Goal: Download file/media

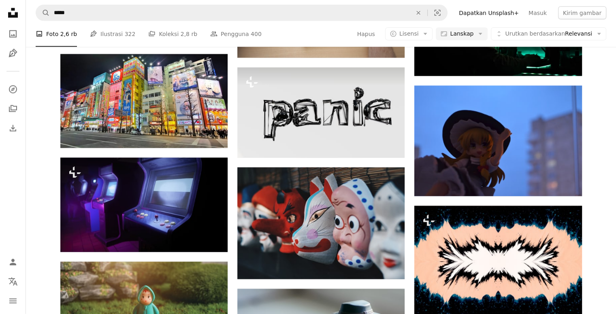
scroll to position [4969, 0]
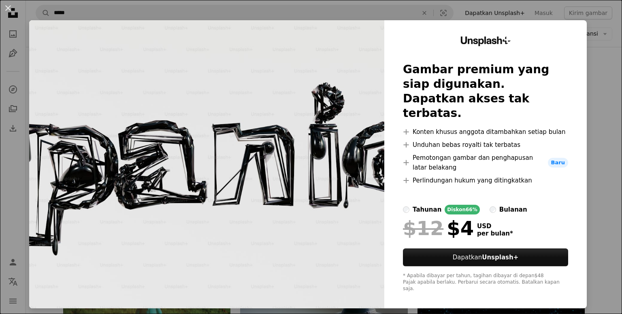
click at [596, 107] on div "An X shape Unsplash+ Gambar premium yang siap digunakan. Dapatkan akses tak ter…" at bounding box center [311, 157] width 622 height 314
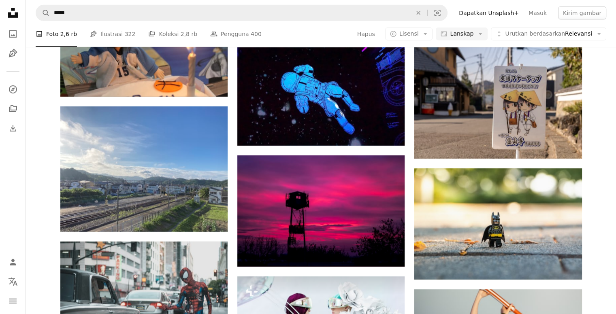
scroll to position [5715, 0]
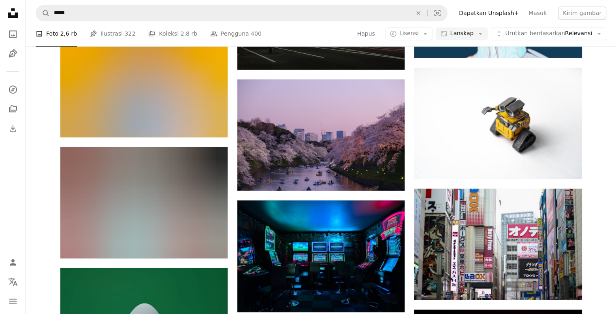
scroll to position [7433, 0]
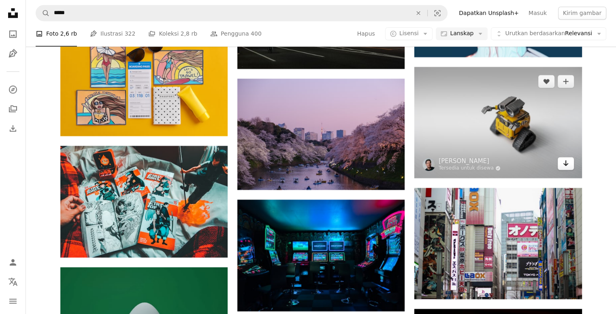
click at [564, 168] on icon "Arrow pointing down" at bounding box center [566, 163] width 6 height 10
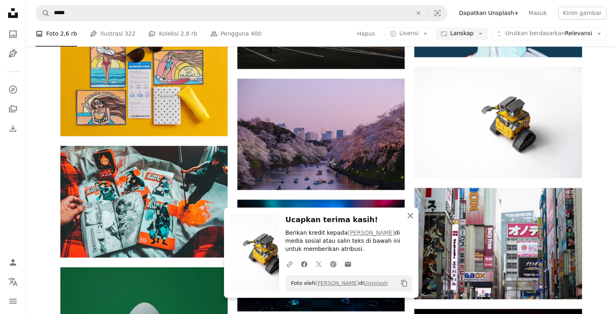
click at [416, 217] on button "An X shape Tutup" at bounding box center [410, 216] width 16 height 16
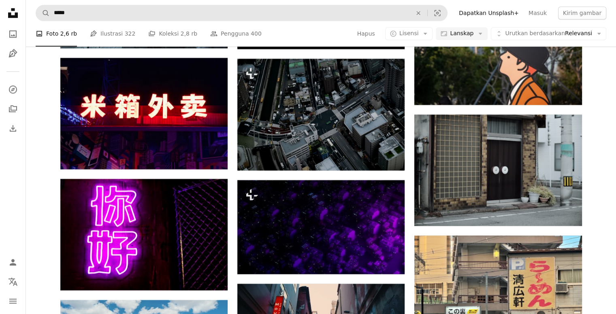
scroll to position [22821, 0]
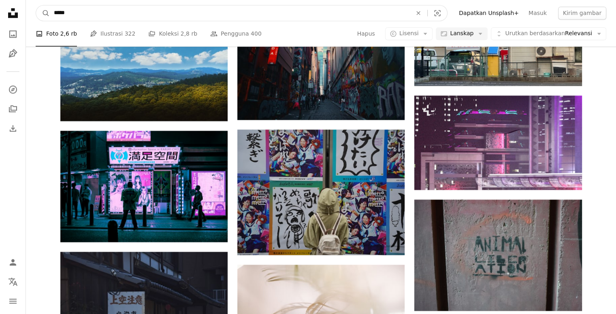
click at [80, 15] on input "*****" at bounding box center [230, 12] width 360 height 15
type input "*"
click at [80, 15] on input "Temuka visual di seluruh situs" at bounding box center [230, 12] width 360 height 15
type input "*****"
click button "A magnifying glass" at bounding box center [43, 12] width 14 height 15
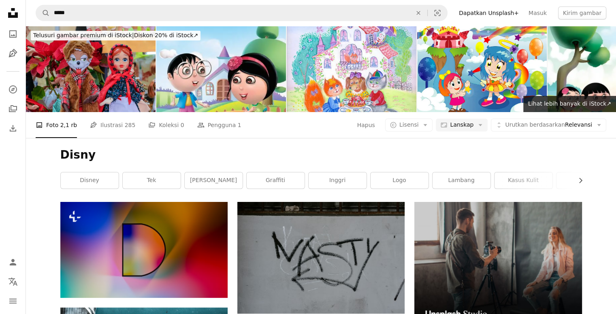
click at [71, 184] on link "Disney" at bounding box center [90, 181] width 58 height 16
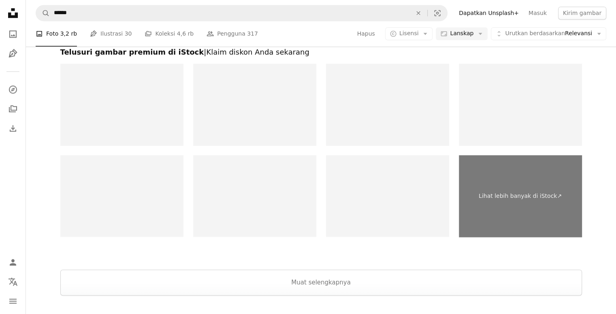
scroll to position [1264, 0]
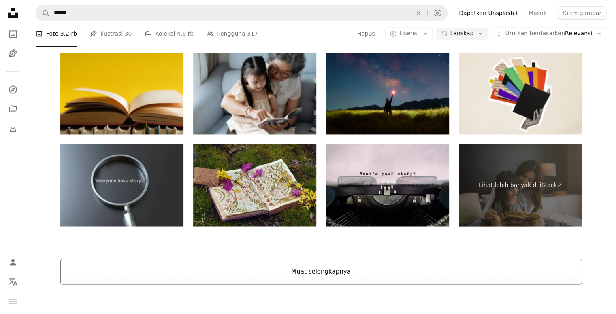
click at [268, 278] on button "Muat selengkapnya" at bounding box center [321, 272] width 522 height 26
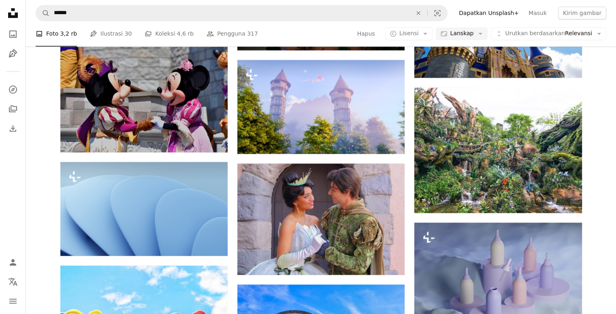
scroll to position [4272, 0]
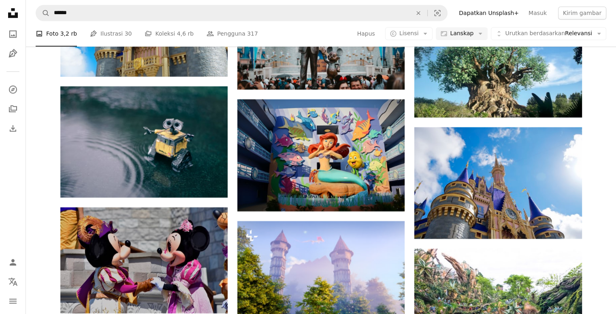
scroll to position [4094, 0]
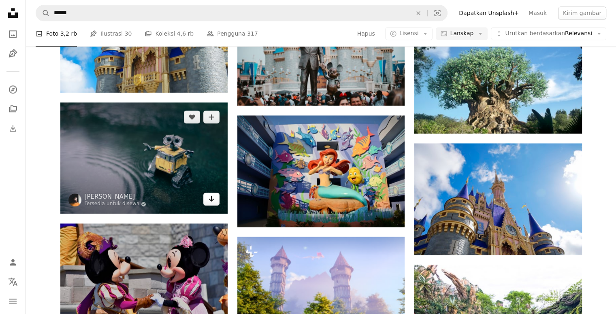
click at [207, 203] on link "Arrow pointing down" at bounding box center [211, 199] width 16 height 13
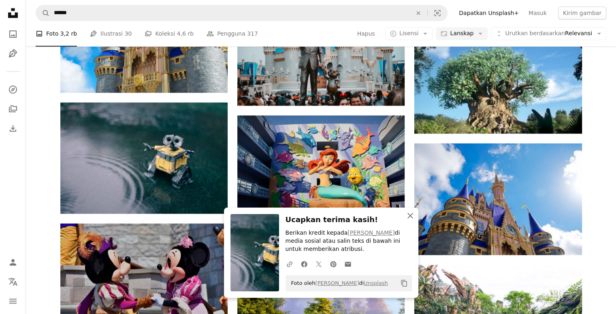
click at [412, 214] on icon "An X shape" at bounding box center [411, 216] width 10 height 10
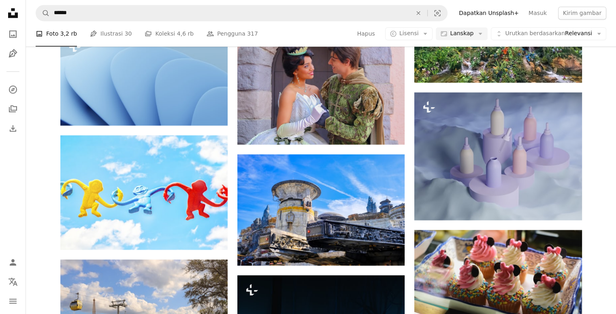
scroll to position [4791, 0]
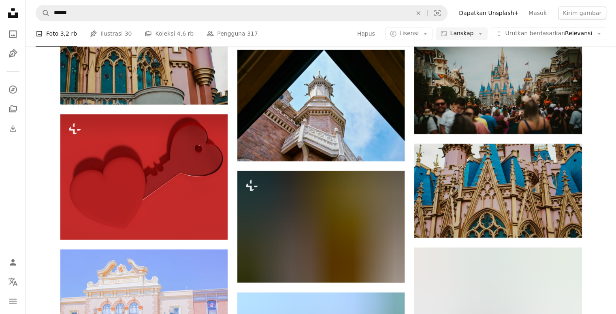
scroll to position [10366, 0]
